Goal: Information Seeking & Learning: Learn about a topic

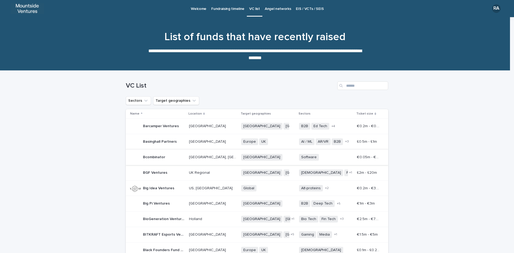
scroll to position [66, 0]
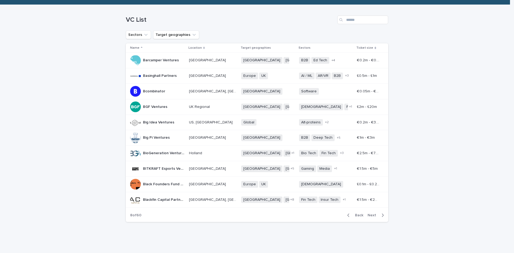
click at [152, 138] on p "Big Pi Ventures" at bounding box center [157, 137] width 28 height 6
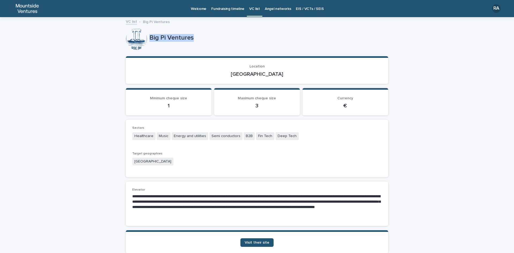
drag, startPoint x: 147, startPoint y: 36, endPoint x: 193, endPoint y: 36, distance: 45.5
click at [193, 36] on p "Big Pi Ventures" at bounding box center [267, 38] width 237 height 8
copy p "Big Pi Ventures"
drag, startPoint x: 246, startPoint y: 74, endPoint x: 265, endPoint y: 74, distance: 19.3
click at [265, 74] on p "[GEOGRAPHIC_DATA]" at bounding box center [256, 74] width 249 height 6
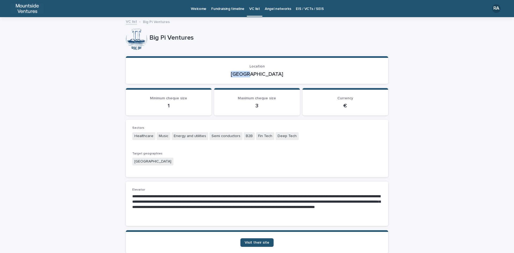
copy p "[GEOGRAPHIC_DATA]"
drag, startPoint x: 132, startPoint y: 134, endPoint x: 297, endPoint y: 133, distance: 164.1
click at [297, 133] on div "Healthcare Music Energy and utilities Semi conductors B2B Fin Tech Deep Tech" at bounding box center [256, 136] width 249 height 9
copy div "Healthcare Music Energy and utilities Semi conductors B2B Fin Tech Deep Tech"
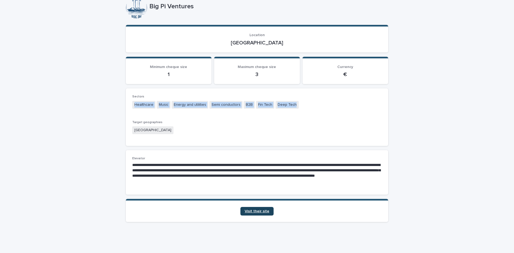
click at [260, 212] on span "Visit their site" at bounding box center [257, 211] width 25 height 4
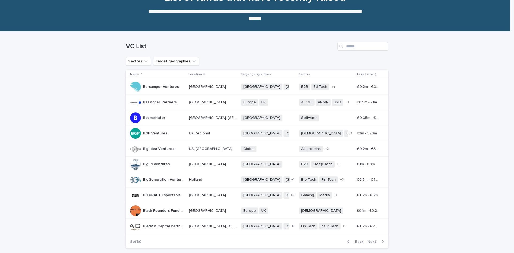
scroll to position [66, 0]
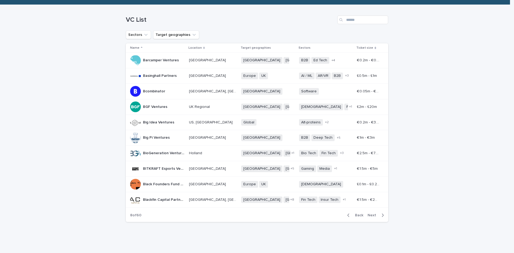
click at [162, 153] on p "BioGeneration Ventures" at bounding box center [164, 153] width 43 height 6
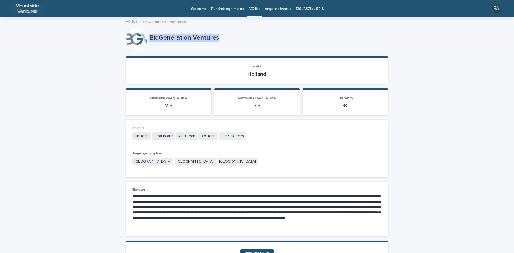
drag, startPoint x: 149, startPoint y: 35, endPoint x: 216, endPoint y: 35, distance: 67.7
click at [216, 35] on p "BioGeneration Ventures" at bounding box center [267, 38] width 237 height 8
copy p "BioGeneration Ventures"
drag, startPoint x: 245, startPoint y: 73, endPoint x: 269, endPoint y: 73, distance: 24.9
click at [269, 73] on p "Holland" at bounding box center [256, 74] width 249 height 6
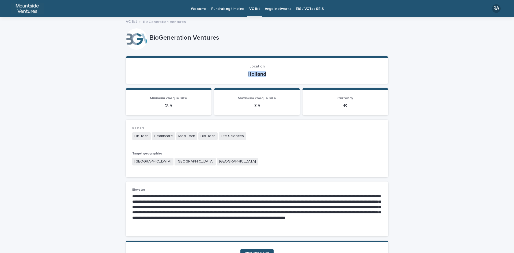
copy p "Holland"
drag, startPoint x: 132, startPoint y: 135, endPoint x: 243, endPoint y: 135, distance: 110.8
click at [243, 135] on div "Fin Tech Healthcare Med Tech Bio Tech Life Sciences" at bounding box center [256, 136] width 249 height 9
copy div "Fin Tech Healthcare Med Tech Bio Tech Life Sciences"
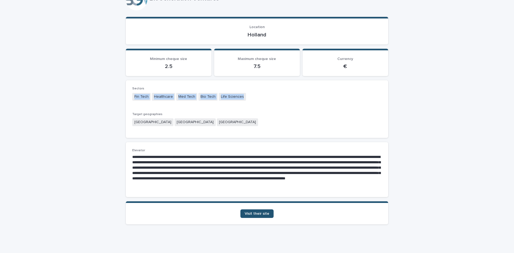
scroll to position [42, 0]
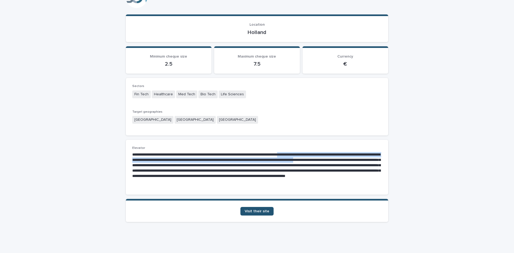
drag, startPoint x: 306, startPoint y: 153, endPoint x: 150, endPoint y: 164, distance: 156.4
click at [150, 164] on p "**********" at bounding box center [256, 168] width 249 height 32
copy p "**********"
click at [260, 210] on span "Visit their site" at bounding box center [257, 211] width 25 height 4
click at [254, 211] on span "Visit their site" at bounding box center [257, 211] width 25 height 4
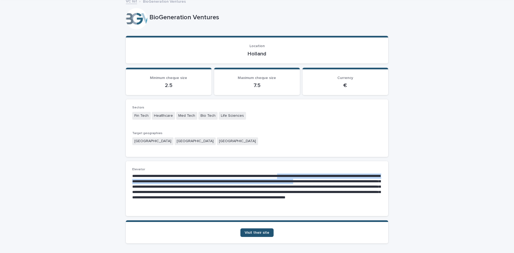
scroll to position [0, 0]
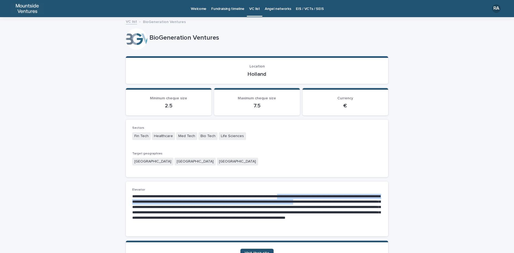
click at [408, 198] on div "Loading... Saving… Loading... Saving… BioGeneration Ventures BioGeneration Vent…" at bounding box center [257, 156] width 514 height 277
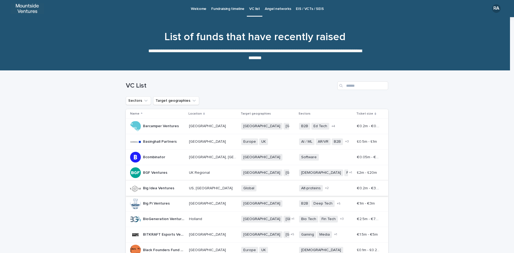
scroll to position [66, 0]
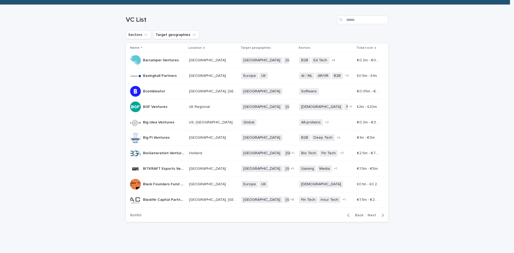
click at [147, 168] on p "BITKRAFT Esports Ventures" at bounding box center [164, 168] width 43 height 6
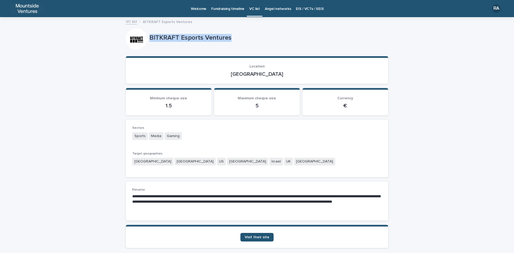
drag, startPoint x: 148, startPoint y: 37, endPoint x: 227, endPoint y: 38, distance: 79.5
click at [227, 38] on p "BITKRAFT Esports Ventures" at bounding box center [267, 38] width 237 height 8
copy p "BITKRAFT Esports Ventures"
drag, startPoint x: 243, startPoint y: 73, endPoint x: 271, endPoint y: 74, distance: 28.4
click at [271, 74] on p "[GEOGRAPHIC_DATA]" at bounding box center [256, 74] width 249 height 6
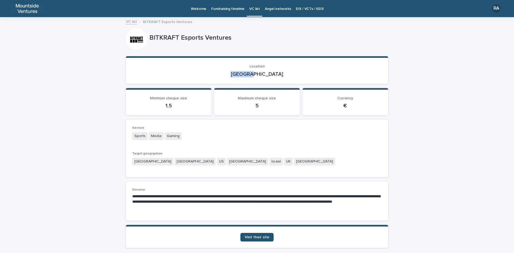
copy p "[GEOGRAPHIC_DATA]"
drag, startPoint x: 132, startPoint y: 136, endPoint x: 180, endPoint y: 134, distance: 48.0
click at [180, 134] on div "Sports Media Gaming" at bounding box center [256, 136] width 249 height 9
copy div "Sports Media Gaming"
drag, startPoint x: 131, startPoint y: 195, endPoint x: 255, endPoint y: 196, distance: 124.2
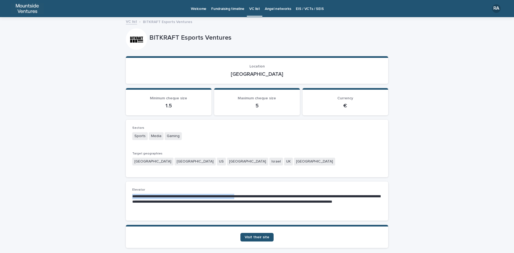
click at [255, 196] on p "**********" at bounding box center [256, 202] width 249 height 16
click at [233, 187] on div "**********" at bounding box center [257, 200] width 262 height 39
drag, startPoint x: 130, startPoint y: 195, endPoint x: 264, endPoint y: 197, distance: 134.1
click at [264, 197] on p "**********" at bounding box center [256, 202] width 249 height 16
click at [258, 237] on span "Visit their site" at bounding box center [257, 237] width 25 height 4
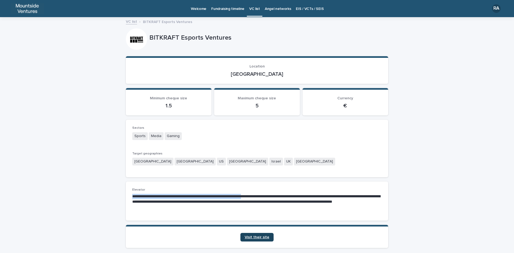
click at [257, 238] on span "Visit their site" at bounding box center [257, 237] width 25 height 4
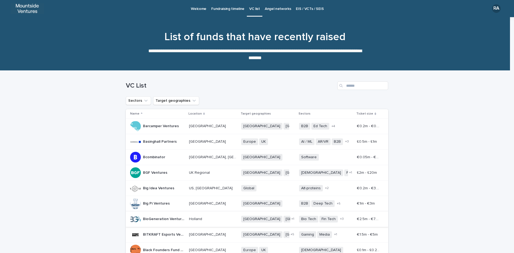
scroll to position [66, 0]
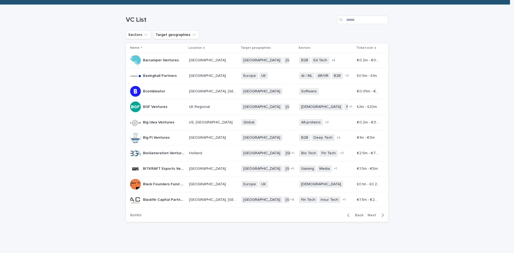
click at [164, 185] on p "Black Founders Fund Europe" at bounding box center [164, 184] width 43 height 6
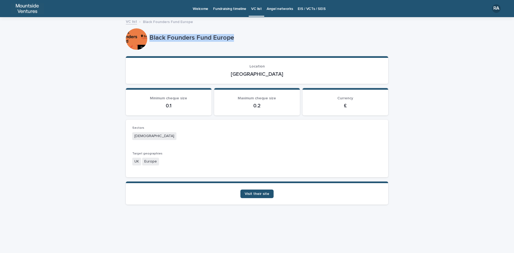
drag, startPoint x: 150, startPoint y: 36, endPoint x: 235, endPoint y: 36, distance: 84.8
click at [235, 36] on p "Black Founders Fund Europe" at bounding box center [267, 38] width 237 height 8
drag, startPoint x: 248, startPoint y: 73, endPoint x: 273, endPoint y: 73, distance: 25.7
click at [273, 73] on p "[GEOGRAPHIC_DATA]" at bounding box center [256, 74] width 249 height 6
drag, startPoint x: 133, startPoint y: 136, endPoint x: 154, endPoint y: 134, distance: 21.2
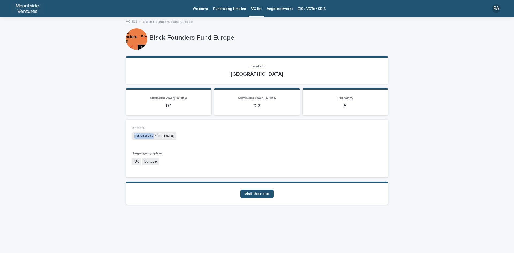
click at [154, 134] on div "[DEMOGRAPHIC_DATA]" at bounding box center [256, 136] width 249 height 9
click at [257, 193] on span "Visit their site" at bounding box center [257, 194] width 25 height 4
click at [268, 193] on span "Visit their site" at bounding box center [257, 194] width 25 height 4
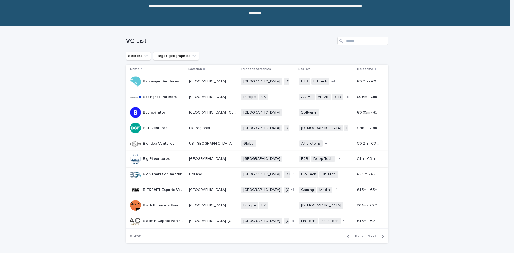
scroll to position [66, 0]
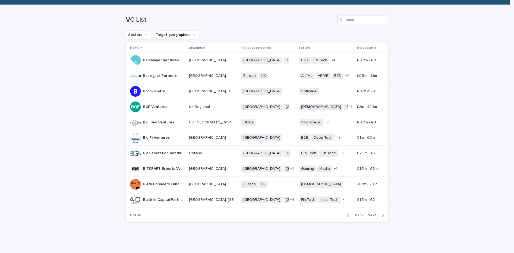
click at [159, 200] on p "Blackfin Capital Partners" at bounding box center [164, 199] width 43 height 6
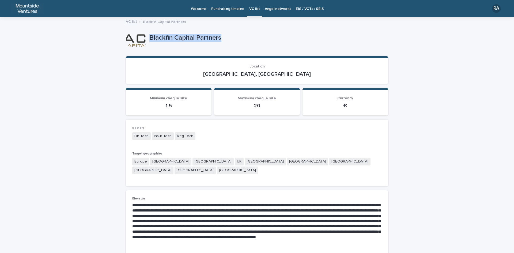
drag, startPoint x: 146, startPoint y: 36, endPoint x: 233, endPoint y: 36, distance: 86.2
click at [233, 36] on div "Blackfin Capital Partners" at bounding box center [257, 38] width 262 height 21
drag, startPoint x: 238, startPoint y: 74, endPoint x: 278, endPoint y: 72, distance: 39.4
click at [278, 72] on p "[GEOGRAPHIC_DATA], [GEOGRAPHIC_DATA]" at bounding box center [256, 74] width 249 height 6
drag, startPoint x: 130, startPoint y: 135, endPoint x: 197, endPoint y: 147, distance: 68.3
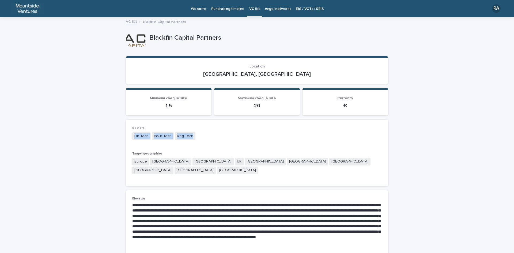
click at [197, 147] on div "Sectors Fin Tech Insur Tech Reg Tech Target geographies [GEOGRAPHIC_DATA] [GEOG…" at bounding box center [256, 152] width 249 height 53
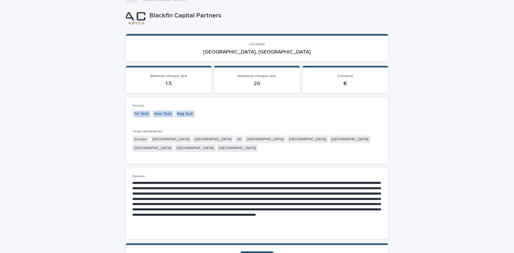
scroll to position [58, 0]
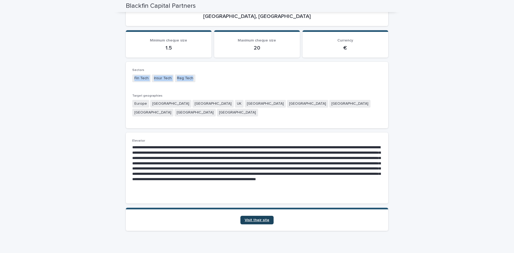
click at [252, 216] on link "Visit their site" at bounding box center [256, 220] width 33 height 9
click at [95, 128] on div "Loading... Saving… Loading... Saving… Blackfin Capital Partners Blackfin Capita…" at bounding box center [257, 111] width 514 height 302
drag, startPoint x: 186, startPoint y: 137, endPoint x: 256, endPoint y: 140, distance: 70.7
click at [256, 145] on p at bounding box center [256, 169] width 249 height 48
click at [263, 216] on link "Visit their site" at bounding box center [256, 220] width 33 height 9
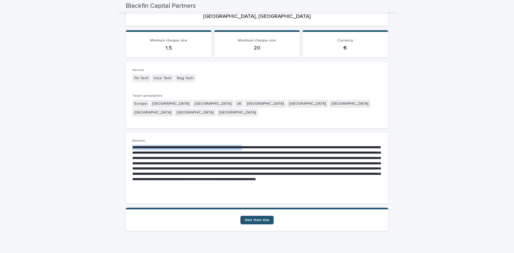
drag, startPoint x: 260, startPoint y: 137, endPoint x: 304, endPoint y: 134, distance: 44.2
click at [304, 139] on div "Elevator •••" at bounding box center [256, 168] width 249 height 58
click at [273, 139] on p "Elevator" at bounding box center [256, 141] width 249 height 4
drag, startPoint x: 260, startPoint y: 137, endPoint x: 261, endPoint y: 143, distance: 6.2
click at [261, 145] on p at bounding box center [256, 169] width 249 height 48
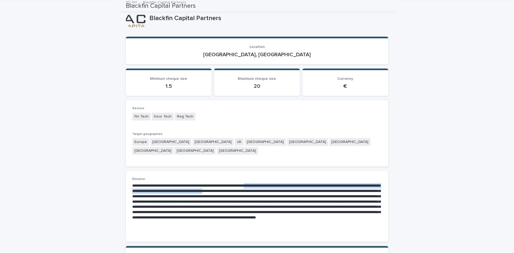
scroll to position [0, 0]
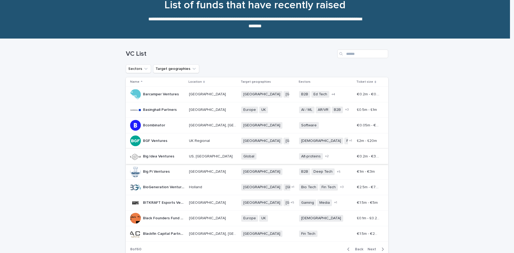
scroll to position [66, 0]
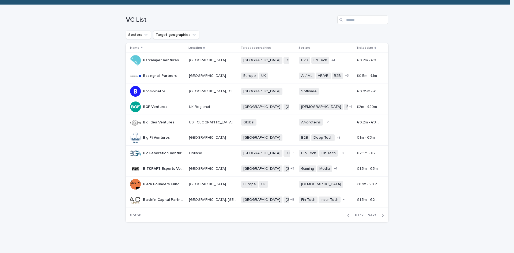
click at [370, 215] on span "Next" at bounding box center [373, 215] width 12 height 4
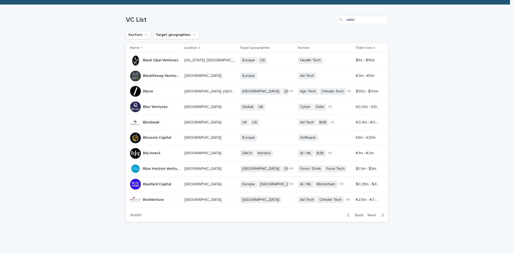
click at [164, 59] on p "Black Opal Ventures" at bounding box center [161, 60] width 36 height 6
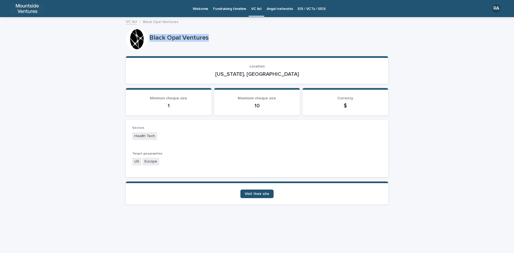
drag, startPoint x: 165, startPoint y: 37, endPoint x: 213, endPoint y: 37, distance: 48.2
click at [213, 37] on p "Black Opal Ventures" at bounding box center [267, 38] width 237 height 8
drag, startPoint x: 240, startPoint y: 74, endPoint x: 282, endPoint y: 80, distance: 42.5
click at [282, 80] on section "Location [US_STATE], [GEOGRAPHIC_DATA]" at bounding box center [257, 70] width 262 height 28
drag, startPoint x: 134, startPoint y: 136, endPoint x: 157, endPoint y: 138, distance: 23.9
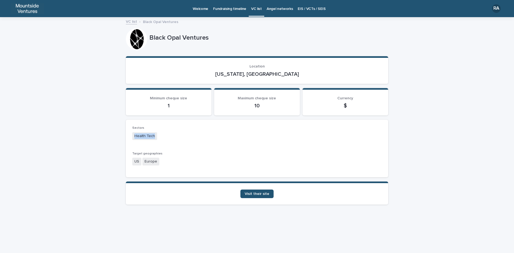
click at [157, 138] on div "Health Tech" at bounding box center [256, 136] width 249 height 9
click at [256, 192] on span "Visit their site" at bounding box center [257, 194] width 25 height 4
drag, startPoint x: 241, startPoint y: 72, endPoint x: 284, endPoint y: 71, distance: 43.6
click at [284, 71] on p "[US_STATE], [GEOGRAPHIC_DATA]" at bounding box center [256, 74] width 249 height 6
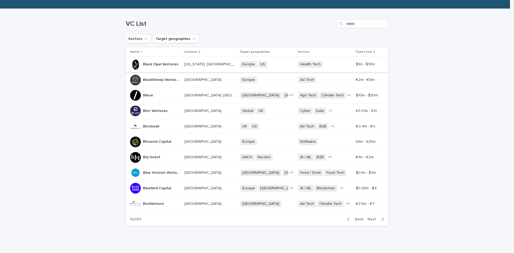
scroll to position [66, 0]
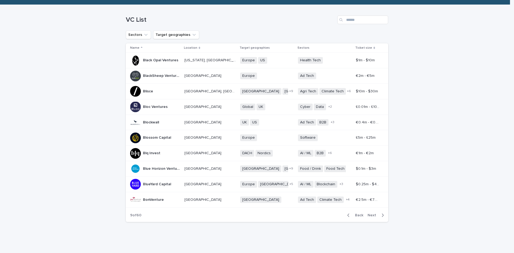
click at [159, 78] on div "BlackSheep Ventures BlackSheep Ventures" at bounding box center [161, 75] width 37 height 9
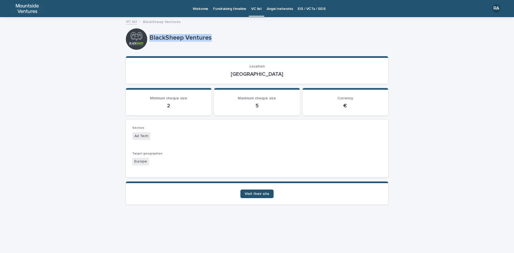
drag, startPoint x: 149, startPoint y: 36, endPoint x: 214, endPoint y: 36, distance: 65.3
click at [214, 36] on div "BlackSheep Ventures" at bounding box center [257, 38] width 262 height 21
drag, startPoint x: 250, startPoint y: 73, endPoint x: 277, endPoint y: 73, distance: 26.8
click at [277, 73] on p "[GEOGRAPHIC_DATA]" at bounding box center [256, 74] width 249 height 6
drag, startPoint x: 134, startPoint y: 136, endPoint x: 153, endPoint y: 136, distance: 19.0
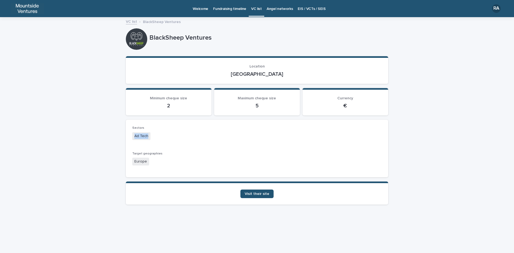
click at [153, 136] on div "Ad Tech" at bounding box center [256, 136] width 249 height 9
click at [261, 193] on span "Visit their site" at bounding box center [257, 194] width 25 height 4
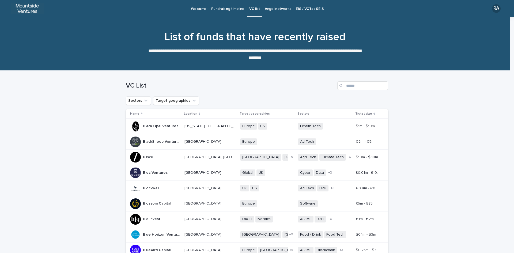
click at [148, 157] on p "Blisce" at bounding box center [148, 157] width 11 height 6
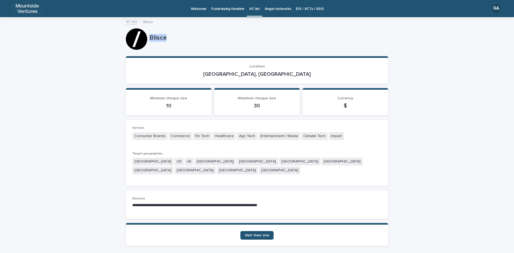
drag, startPoint x: 147, startPoint y: 36, endPoint x: 168, endPoint y: 36, distance: 20.9
click at [168, 36] on p "Blisce" at bounding box center [267, 38] width 237 height 8
drag, startPoint x: 239, startPoint y: 73, endPoint x: 276, endPoint y: 75, distance: 37.5
click at [276, 75] on p "[GEOGRAPHIC_DATA], [GEOGRAPHIC_DATA]" at bounding box center [256, 74] width 249 height 6
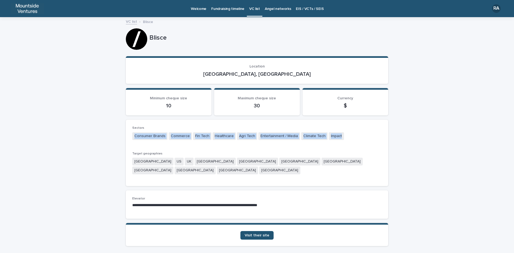
drag, startPoint x: 132, startPoint y: 135, endPoint x: 338, endPoint y: 138, distance: 206.3
click at [338, 138] on div "Consumer Brands Commerce Fin Tech Healthcare Agri Tech Entertainment / Media Cl…" at bounding box center [256, 136] width 249 height 9
click at [261, 233] on span "Visit their site" at bounding box center [257, 235] width 25 height 4
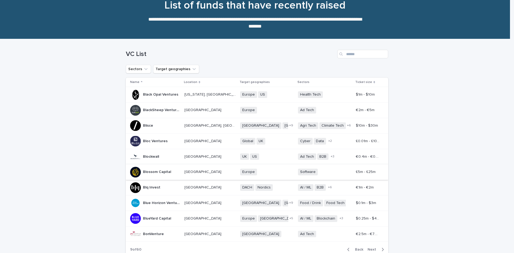
scroll to position [66, 0]
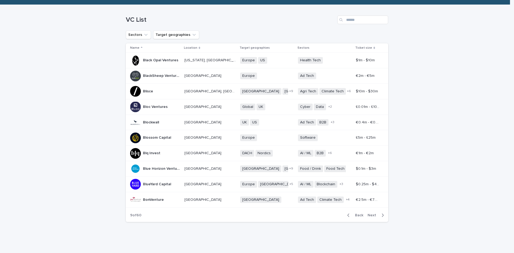
click at [149, 108] on p "Bloc Ventures" at bounding box center [156, 107] width 26 height 6
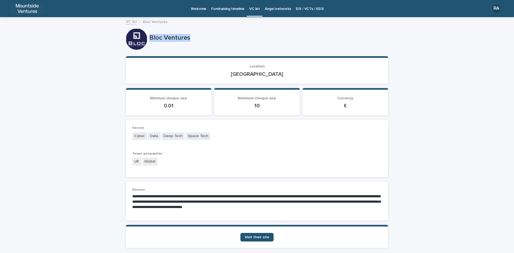
drag, startPoint x: 148, startPoint y: 36, endPoint x: 196, endPoint y: 35, distance: 48.7
click at [196, 35] on p "Bloc Ventures" at bounding box center [267, 38] width 237 height 8
drag, startPoint x: 245, startPoint y: 74, endPoint x: 276, endPoint y: 74, distance: 30.8
click at [276, 74] on p "[GEOGRAPHIC_DATA]" at bounding box center [256, 74] width 249 height 6
drag, startPoint x: 132, startPoint y: 135, endPoint x: 216, endPoint y: 136, distance: 84.0
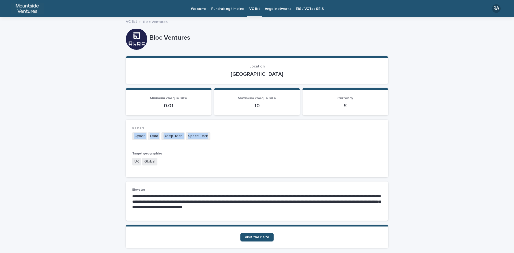
click at [216, 136] on div "Cyber Data Deep Tech Space Tech" at bounding box center [256, 136] width 249 height 9
drag, startPoint x: 231, startPoint y: 195, endPoint x: 321, endPoint y: 198, distance: 90.0
click at [321, 198] on p "**********" at bounding box center [256, 202] width 249 height 16
drag, startPoint x: 183, startPoint y: 200, endPoint x: 272, endPoint y: 202, distance: 88.9
click at [272, 202] on p "**********" at bounding box center [256, 202] width 249 height 16
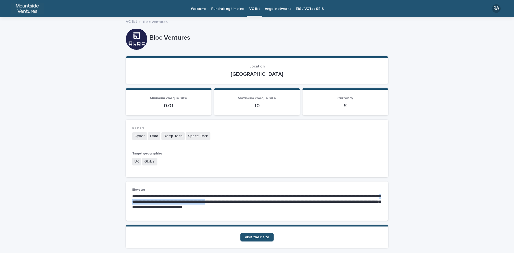
click at [254, 203] on p "**********" at bounding box center [256, 202] width 249 height 16
drag, startPoint x: 271, startPoint y: 200, endPoint x: 367, endPoint y: 205, distance: 95.7
click at [367, 205] on p "**********" at bounding box center [256, 202] width 249 height 16
click at [262, 237] on span "Visit their site" at bounding box center [257, 237] width 25 height 4
click at [83, 72] on div "**********" at bounding box center [257, 148] width 514 height 261
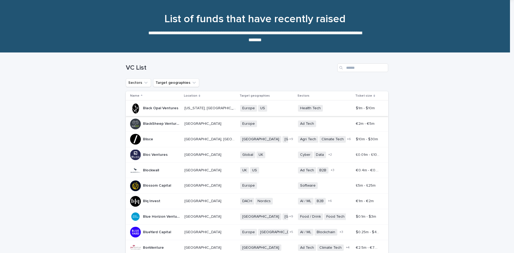
scroll to position [54, 0]
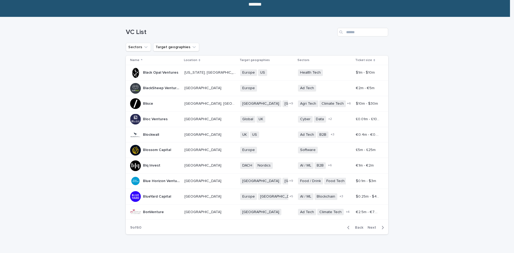
click at [150, 135] on p "Blockwall" at bounding box center [151, 134] width 17 height 6
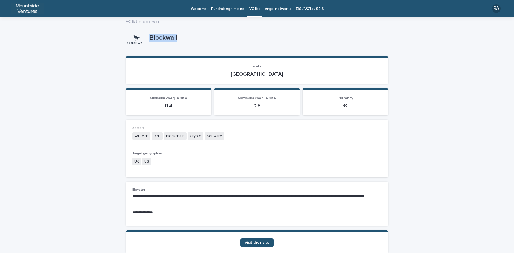
drag, startPoint x: 148, startPoint y: 36, endPoint x: 181, endPoint y: 35, distance: 33.2
click at [181, 35] on p "Blockwall" at bounding box center [267, 38] width 237 height 8
drag, startPoint x: 244, startPoint y: 73, endPoint x: 275, endPoint y: 73, distance: 31.3
click at [275, 73] on p "[GEOGRAPHIC_DATA]" at bounding box center [256, 74] width 249 height 6
drag, startPoint x: 130, startPoint y: 135, endPoint x: 223, endPoint y: 136, distance: 92.6
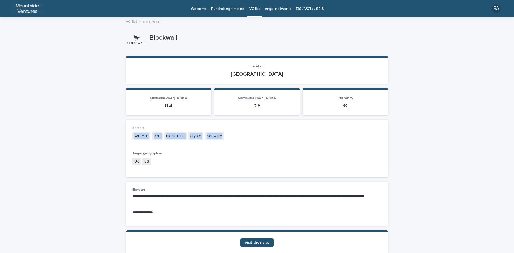
click at [223, 136] on div "Ad Tech B2B Blockchain Crypto Software" at bounding box center [256, 136] width 249 height 9
drag, startPoint x: 130, startPoint y: 210, endPoint x: 178, endPoint y: 210, distance: 48.2
click at [178, 210] on div "**********" at bounding box center [257, 203] width 262 height 44
click at [260, 240] on link "Visit their site" at bounding box center [256, 242] width 33 height 9
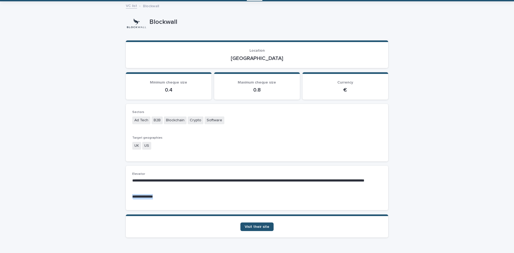
scroll to position [31, 0]
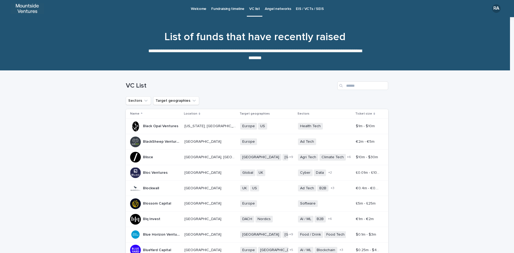
click at [159, 202] on p "Blossom Capital" at bounding box center [157, 203] width 29 height 6
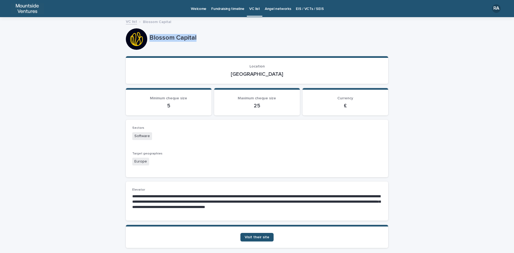
drag, startPoint x: 147, startPoint y: 36, endPoint x: 201, endPoint y: 37, distance: 53.8
click at [201, 37] on p "Blossom Capital" at bounding box center [267, 38] width 237 height 8
drag, startPoint x: 245, startPoint y: 74, endPoint x: 273, endPoint y: 74, distance: 27.8
click at [273, 74] on p "[GEOGRAPHIC_DATA]" at bounding box center [256, 74] width 249 height 6
drag, startPoint x: 132, startPoint y: 135, endPoint x: 149, endPoint y: 135, distance: 16.9
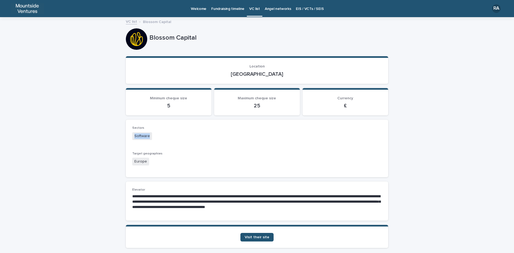
click at [149, 135] on div "Software" at bounding box center [256, 136] width 249 height 9
click at [259, 238] on span "Visit their site" at bounding box center [257, 237] width 25 height 4
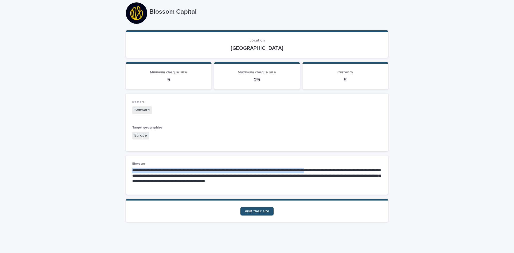
drag, startPoint x: 130, startPoint y: 169, endPoint x: 342, endPoint y: 173, distance: 212.2
click at [342, 173] on div "**********" at bounding box center [257, 174] width 262 height 39
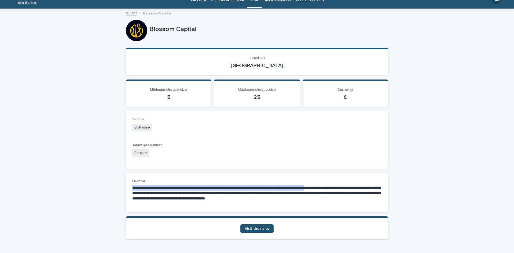
scroll to position [0, 0]
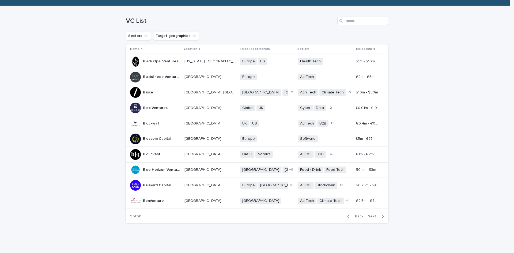
scroll to position [66, 0]
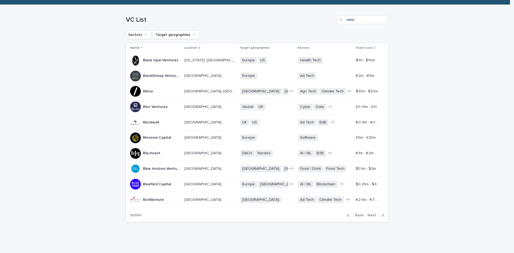
click at [143, 153] on p "Blq Invest" at bounding box center [152, 153] width 18 height 6
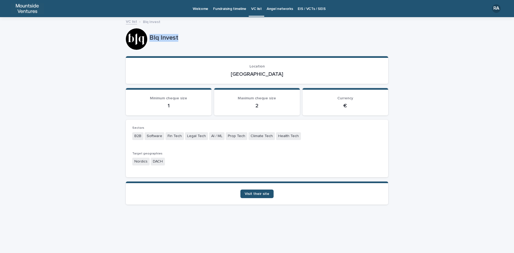
drag, startPoint x: 149, startPoint y: 38, endPoint x: 186, endPoint y: 38, distance: 36.9
click at [186, 38] on div "Blq Invest" at bounding box center [257, 38] width 262 height 21
drag, startPoint x: 246, startPoint y: 74, endPoint x: 270, endPoint y: 74, distance: 24.1
click at [270, 74] on p "[GEOGRAPHIC_DATA]" at bounding box center [256, 74] width 249 height 6
drag, startPoint x: 132, startPoint y: 136, endPoint x: 305, endPoint y: 137, distance: 172.3
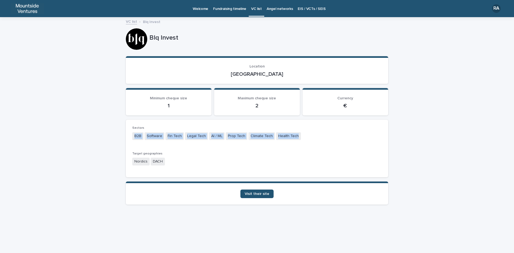
click at [305, 137] on div "B2B Software Fin Tech Legal Tech AI / ML Prop Tech Climate Tech Health Tech" at bounding box center [256, 136] width 249 height 9
click at [255, 195] on span "Visit their site" at bounding box center [257, 194] width 25 height 4
click at [263, 195] on span "Visit their site" at bounding box center [257, 194] width 25 height 4
